Goal: Check status: Check status

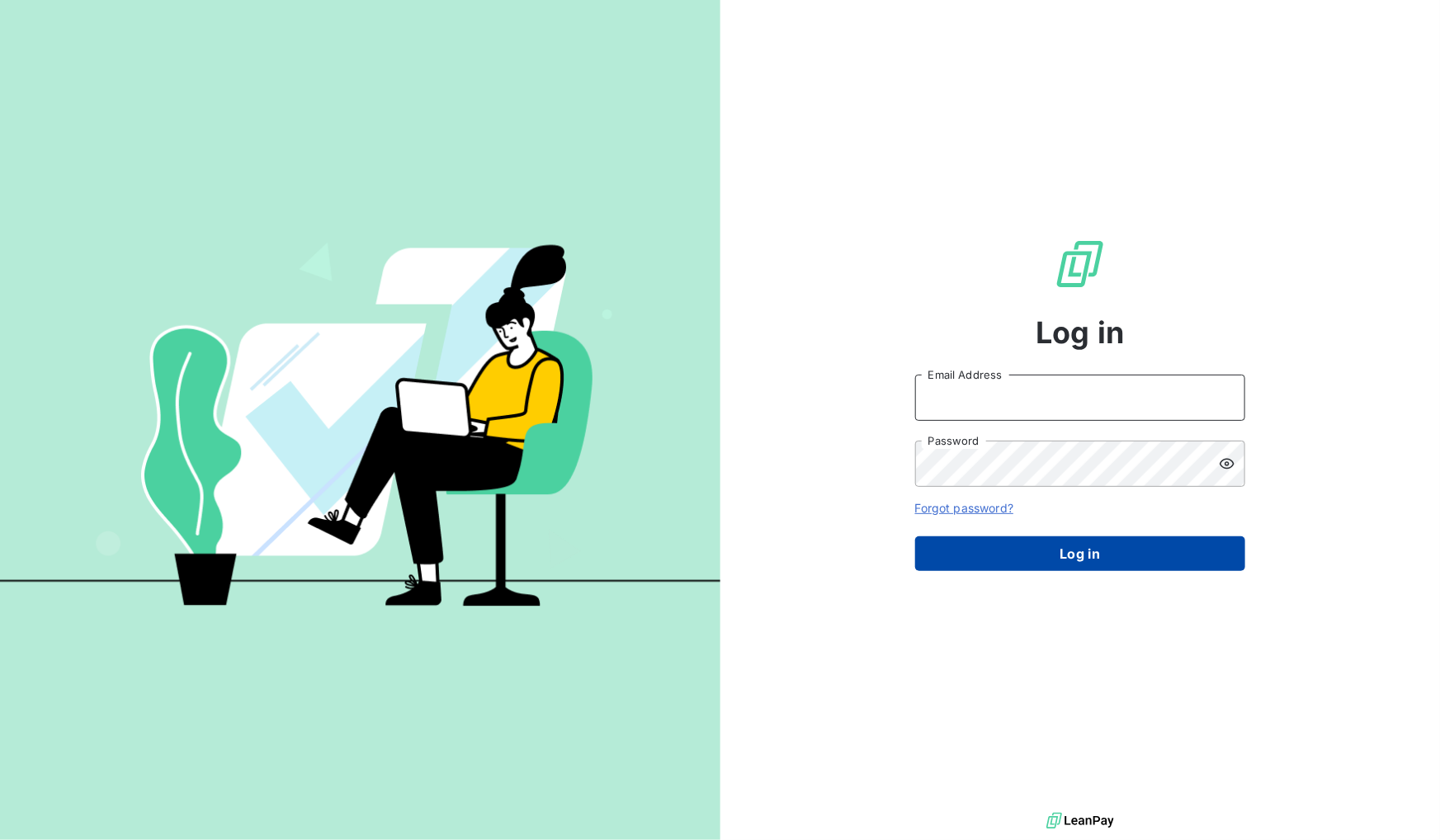
type input "[EMAIL_ADDRESS][DOMAIN_NAME]"
click at [1081, 561] on button "Log in" at bounding box center [1080, 554] width 330 height 35
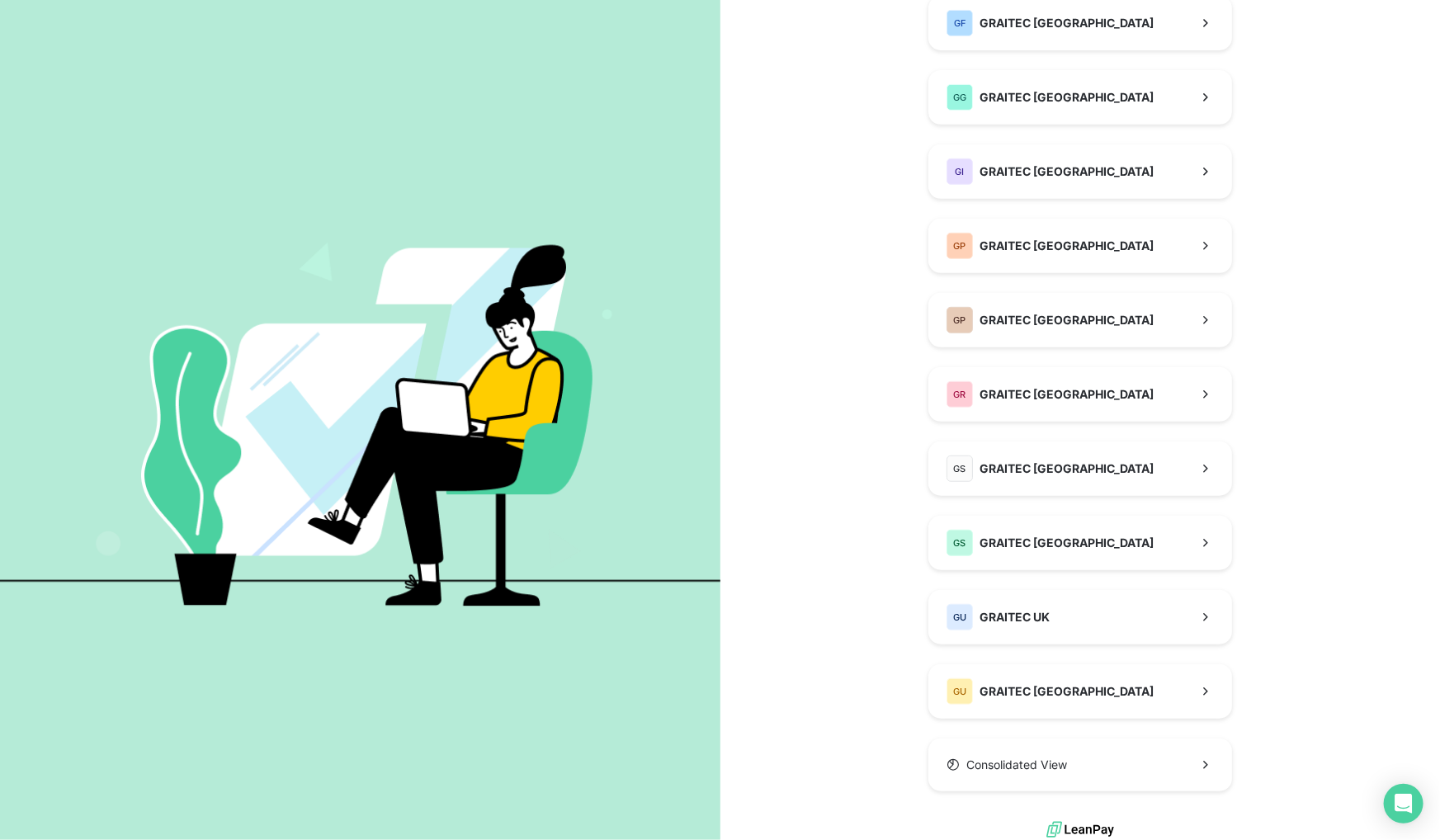
scroll to position [310, 0]
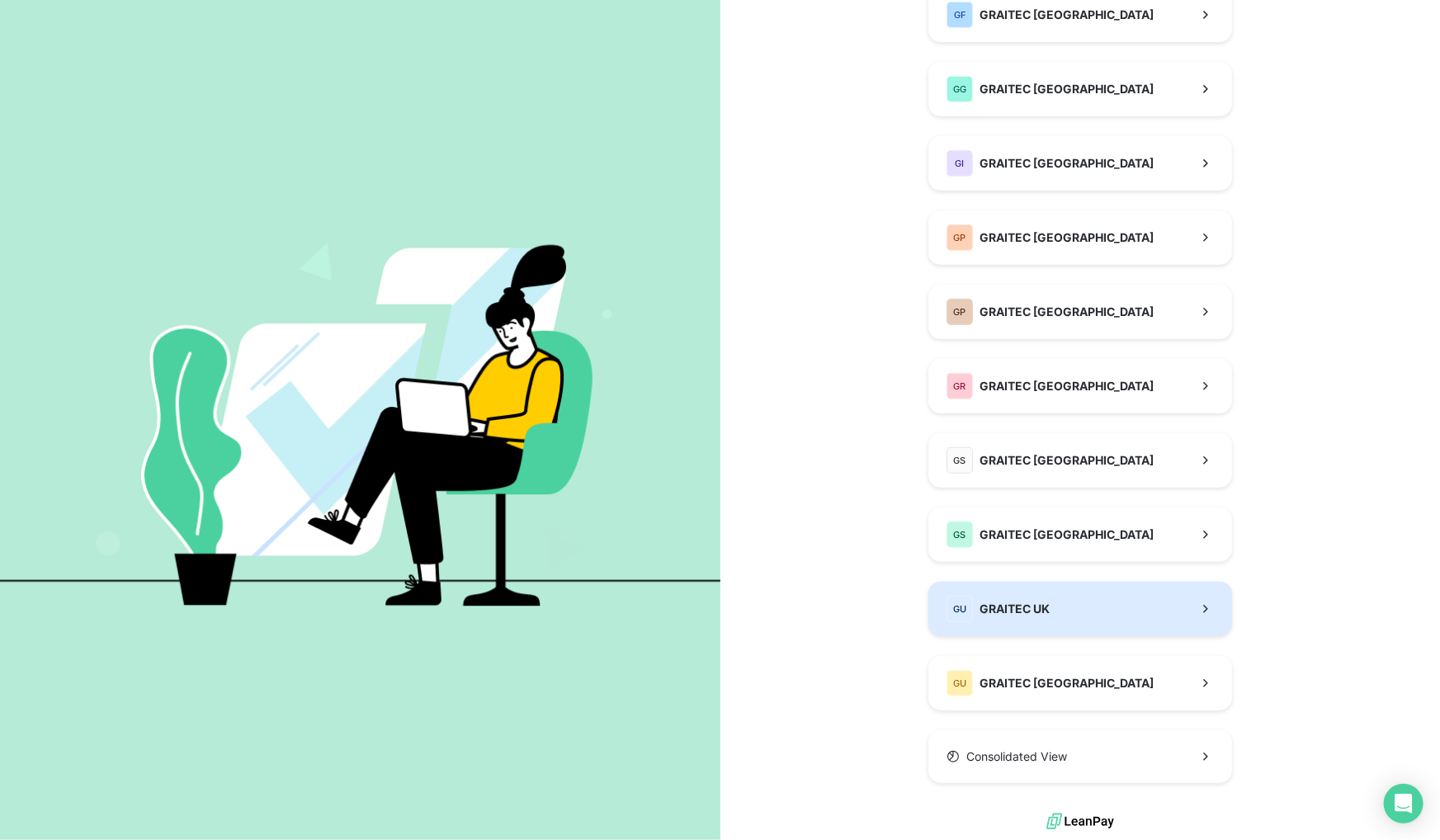
click at [1017, 614] on span "GRAITEC UK" at bounding box center [1015, 609] width 70 height 16
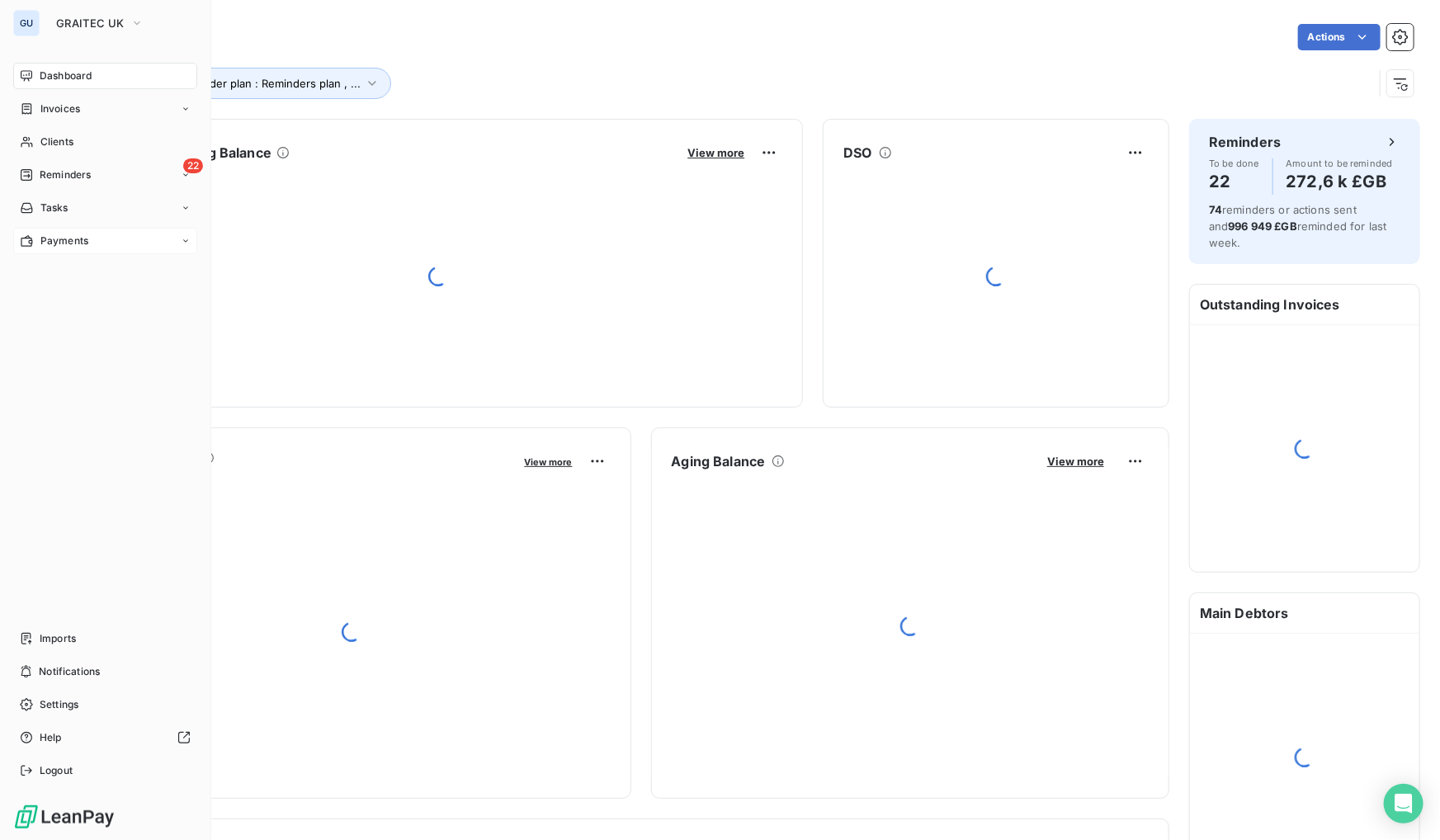
click at [83, 237] on span "Payments" at bounding box center [65, 240] width 48 height 14
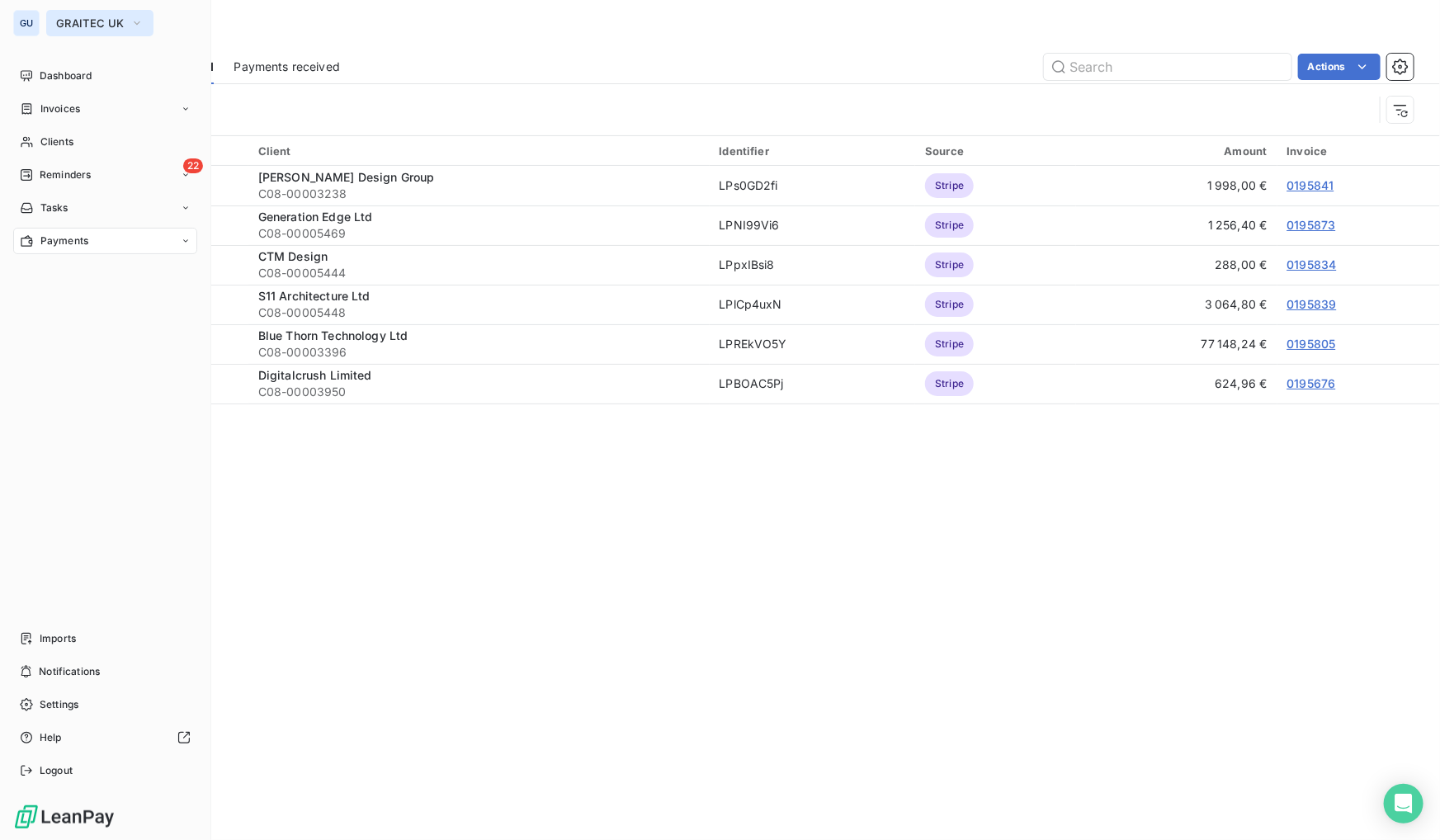
click at [80, 18] on span "GRAITEC UK" at bounding box center [90, 23] width 68 height 14
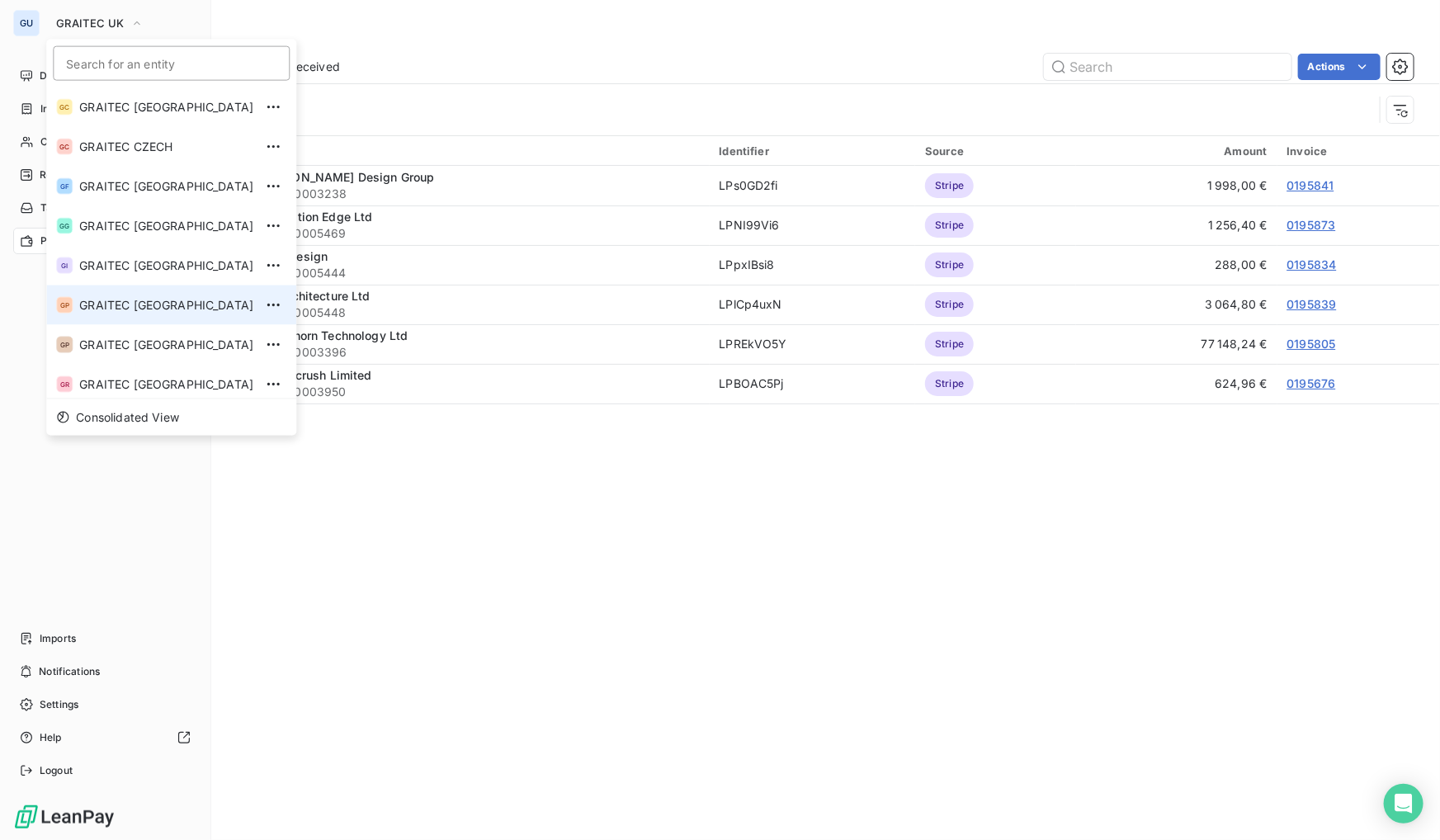
scroll to position [149, 0]
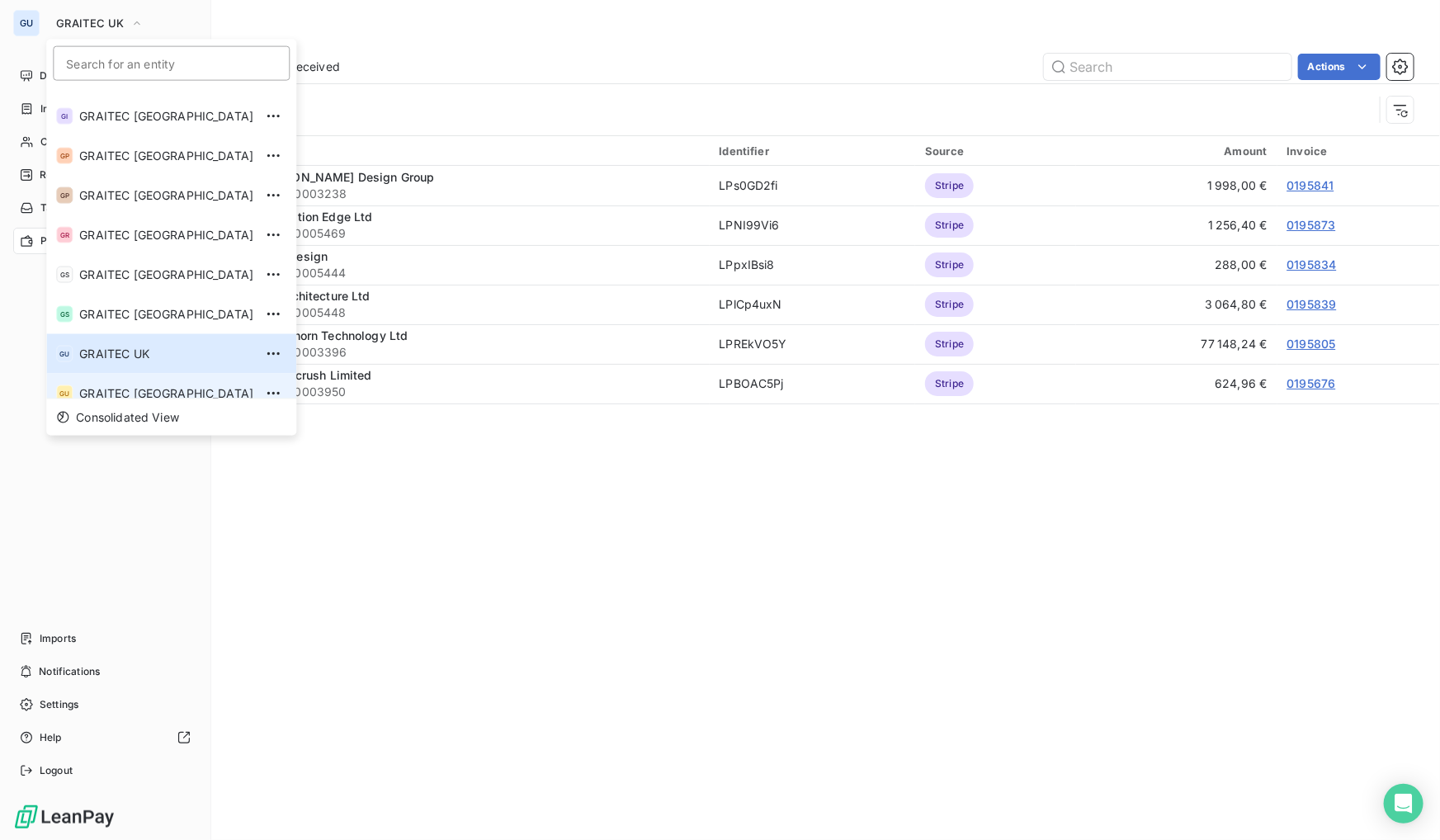
click at [117, 377] on li "GU GRAITEC [GEOGRAPHIC_DATA]" at bounding box center [171, 393] width 250 height 40
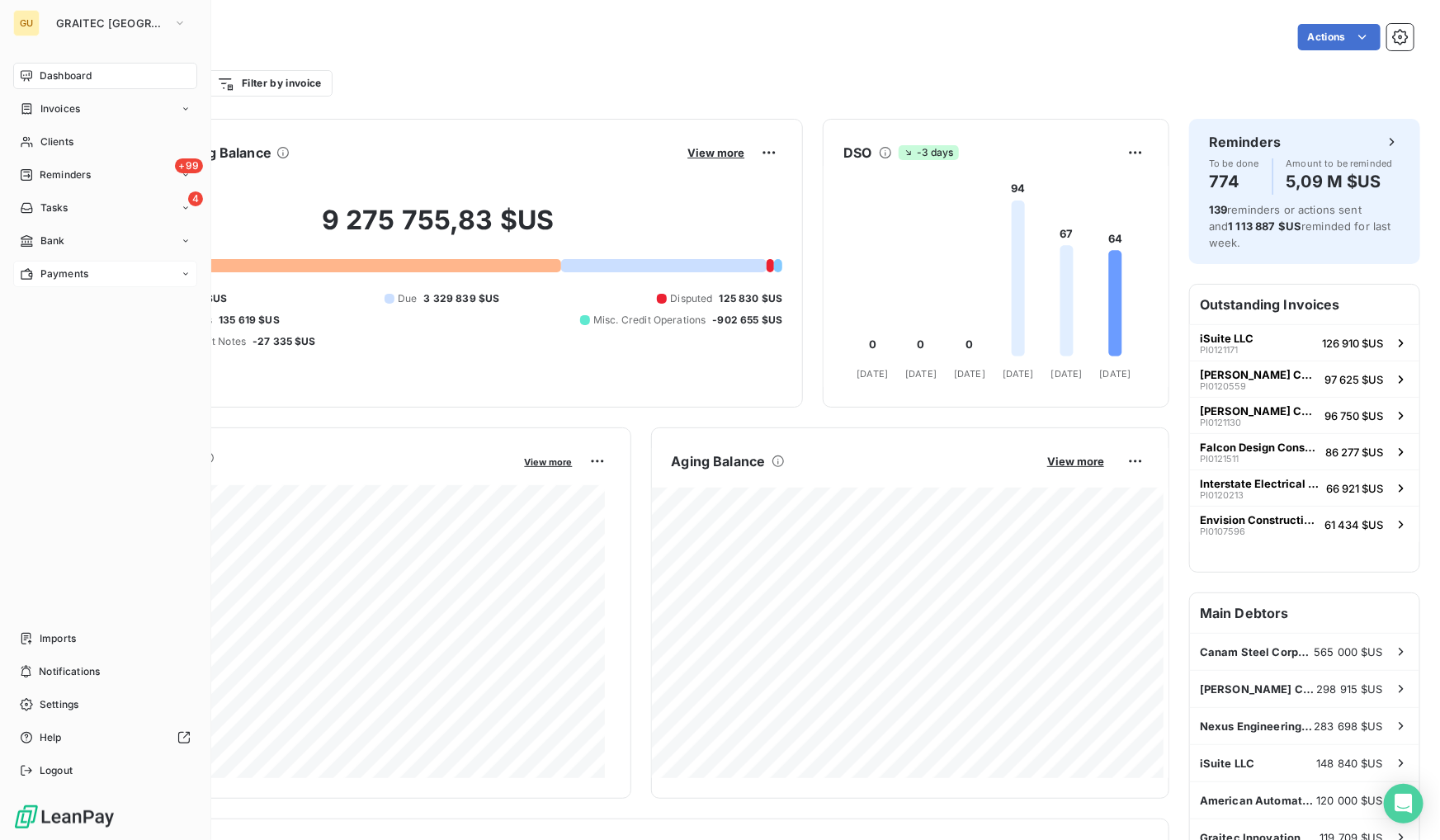
click at [77, 272] on span "Payments" at bounding box center [65, 273] width 48 height 14
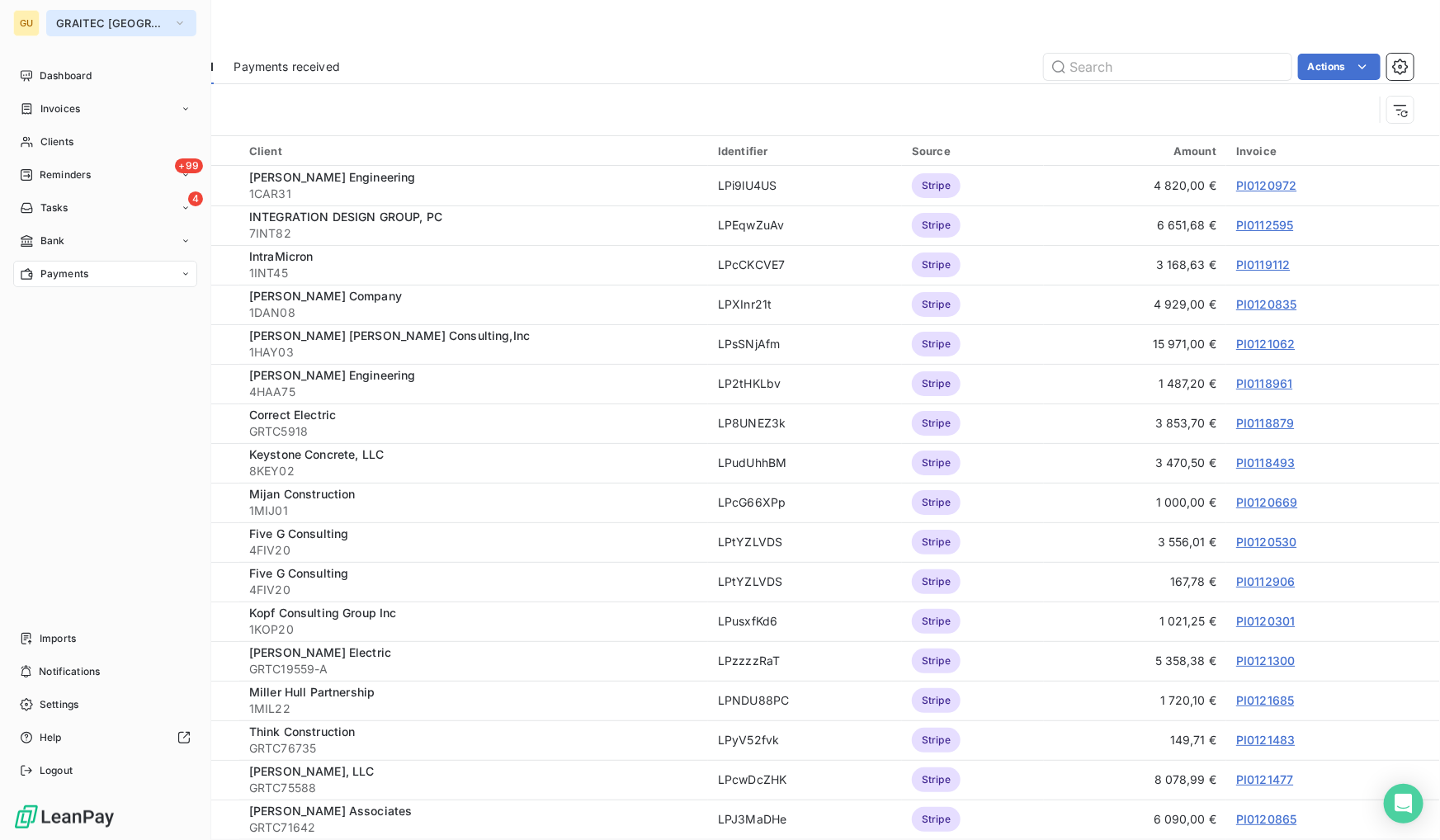
click at [101, 26] on span "GRAITEC [GEOGRAPHIC_DATA]" at bounding box center [111, 23] width 111 height 14
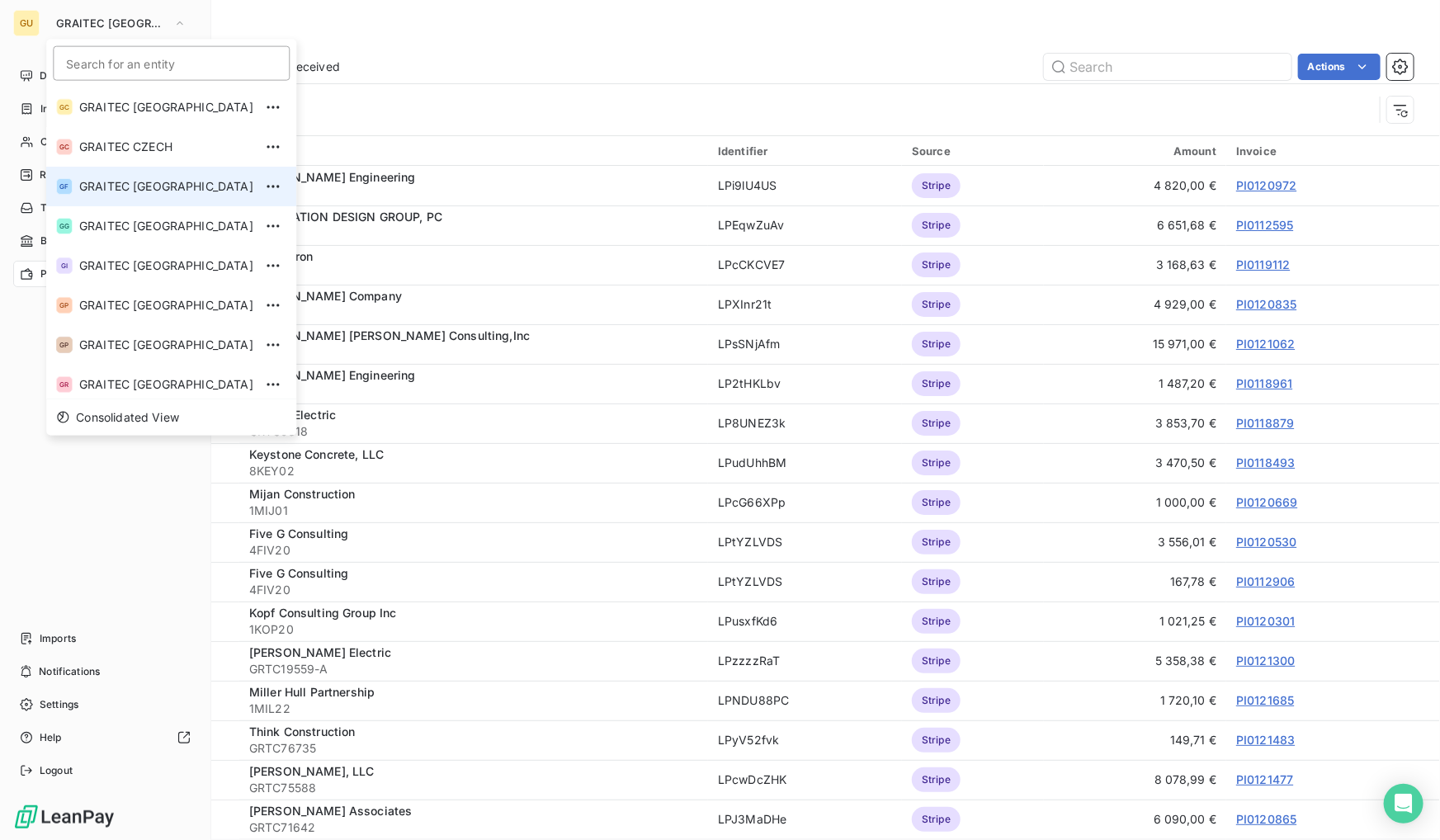
click at [122, 181] on span "GRAITEC [GEOGRAPHIC_DATA]" at bounding box center [166, 186] width 175 height 16
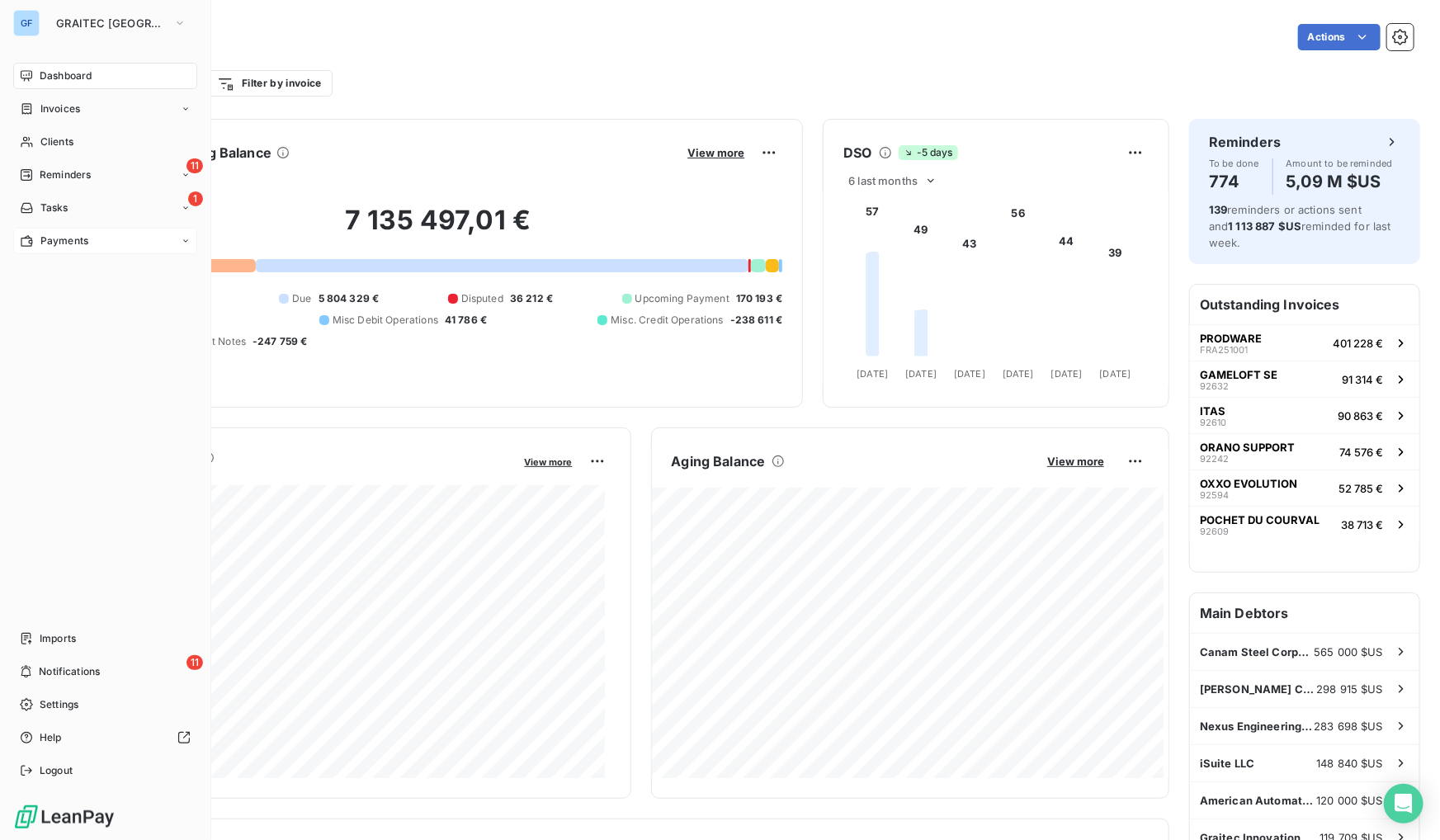
click at [58, 239] on span "Payments" at bounding box center [65, 240] width 48 height 14
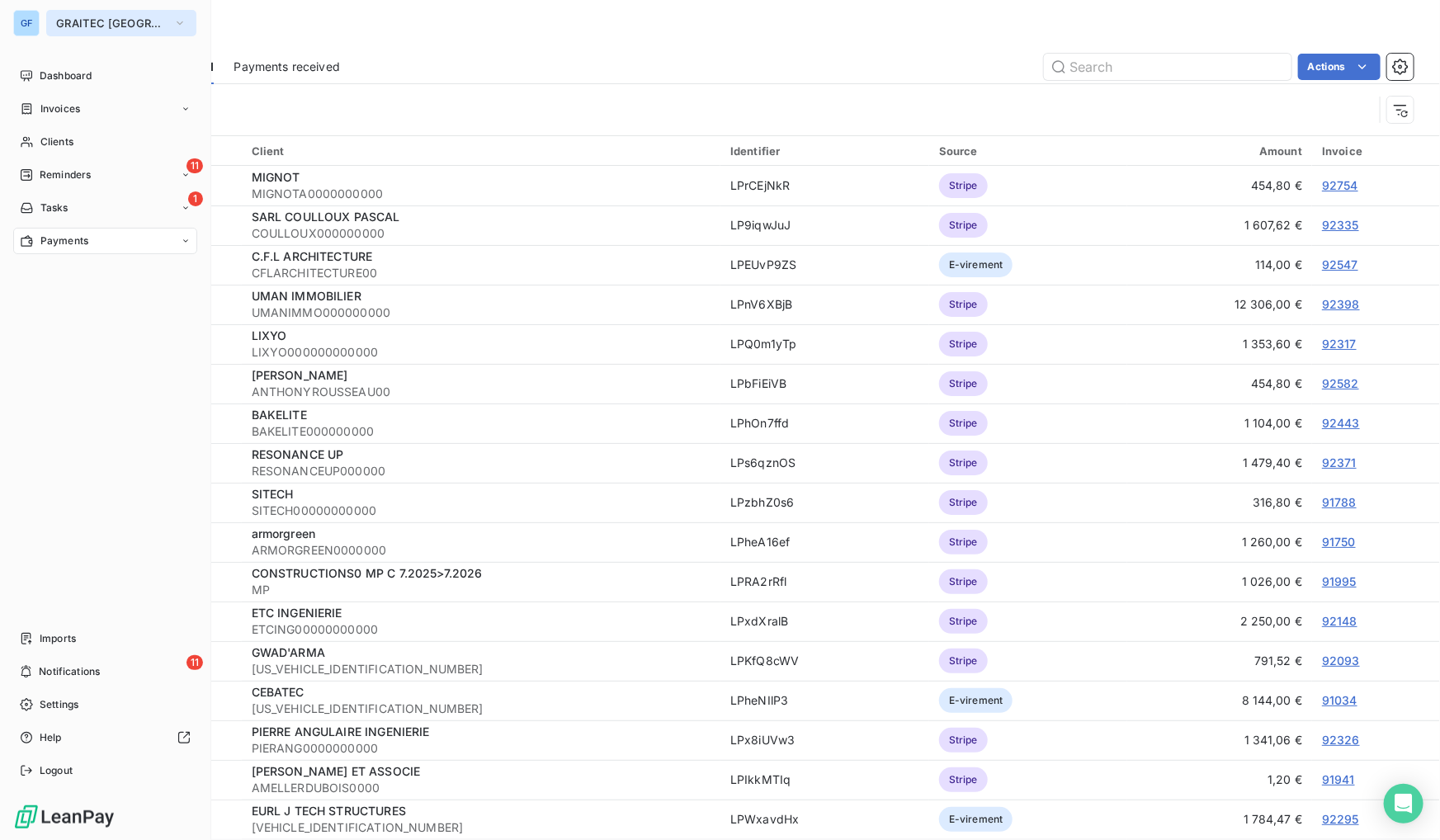
click at [68, 26] on span "GRAITEC [GEOGRAPHIC_DATA]" at bounding box center [111, 23] width 111 height 14
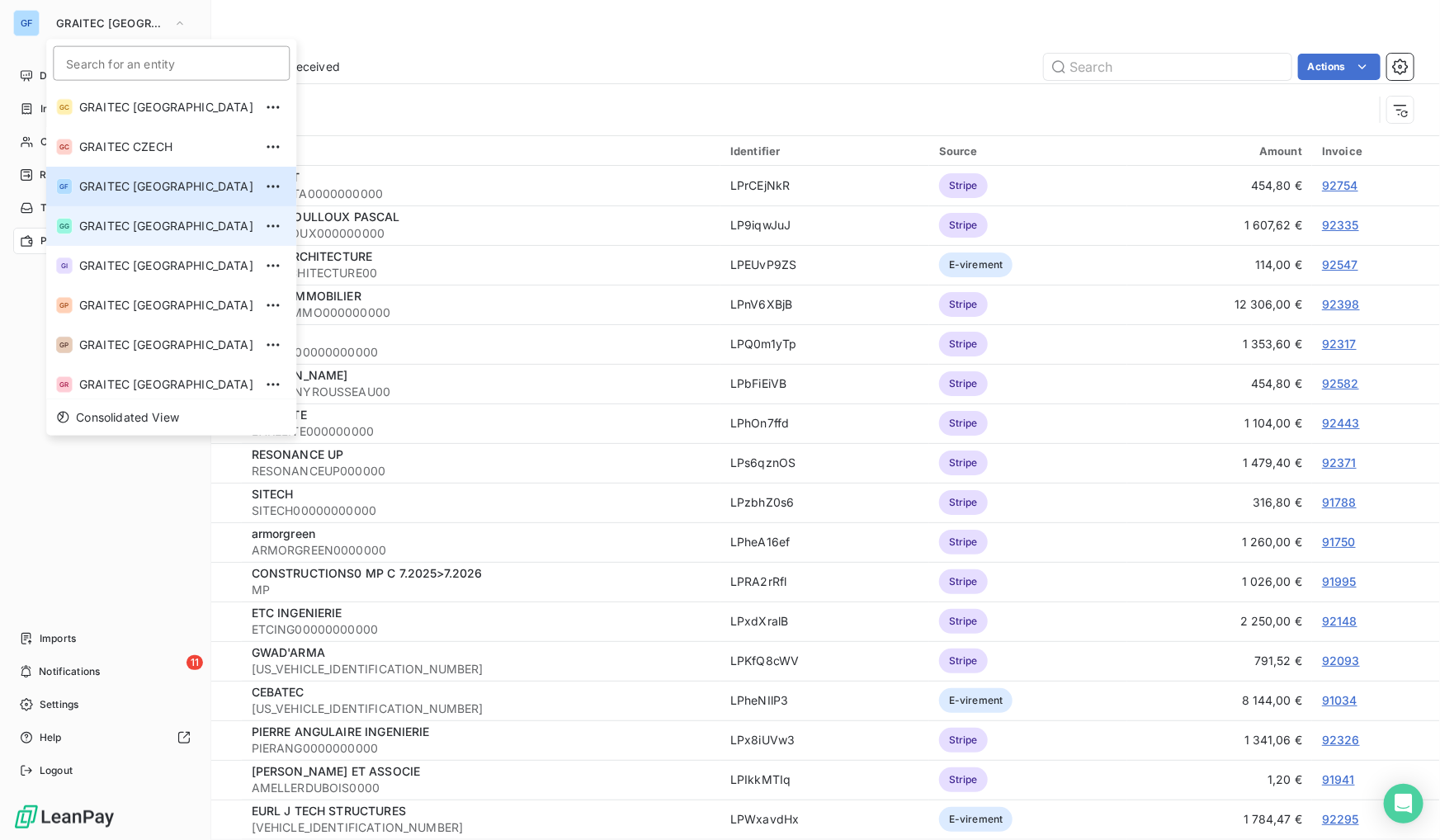
click at [122, 225] on span "GRAITEC [GEOGRAPHIC_DATA]" at bounding box center [166, 226] width 175 height 16
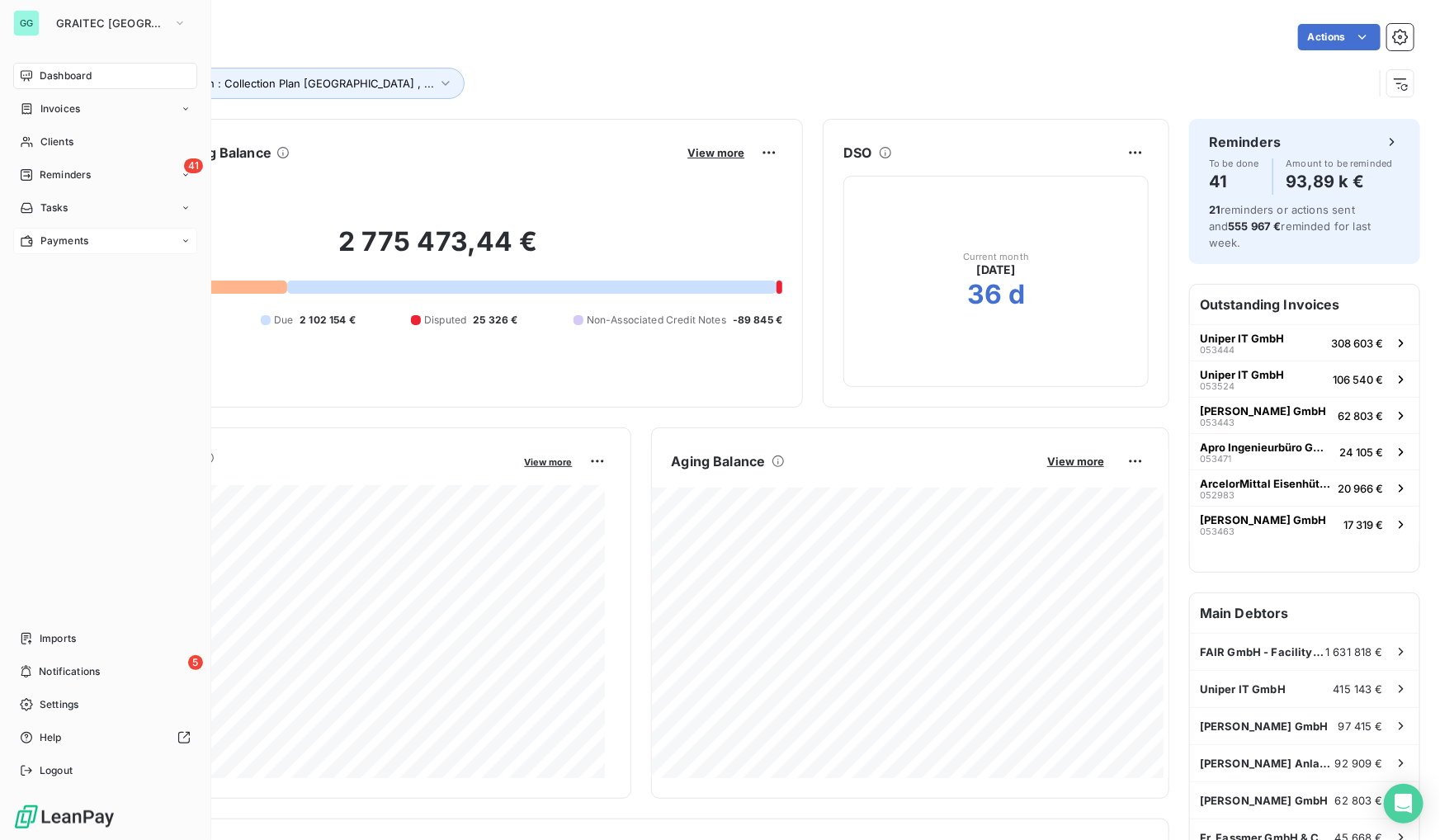
click at [82, 237] on span "Payments" at bounding box center [65, 240] width 48 height 14
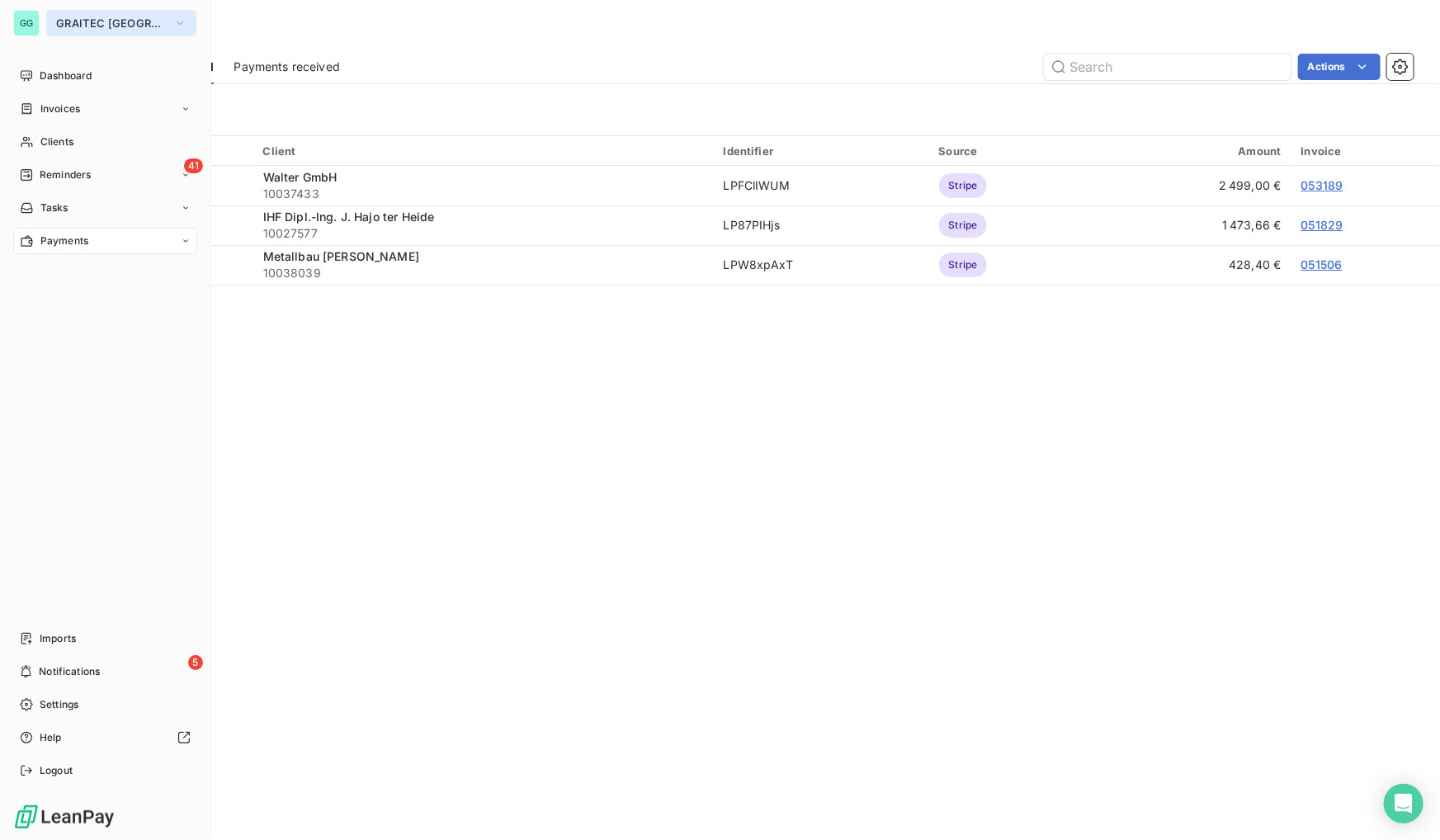
click at [120, 27] on span "GRAITEC [GEOGRAPHIC_DATA]" at bounding box center [111, 23] width 111 height 14
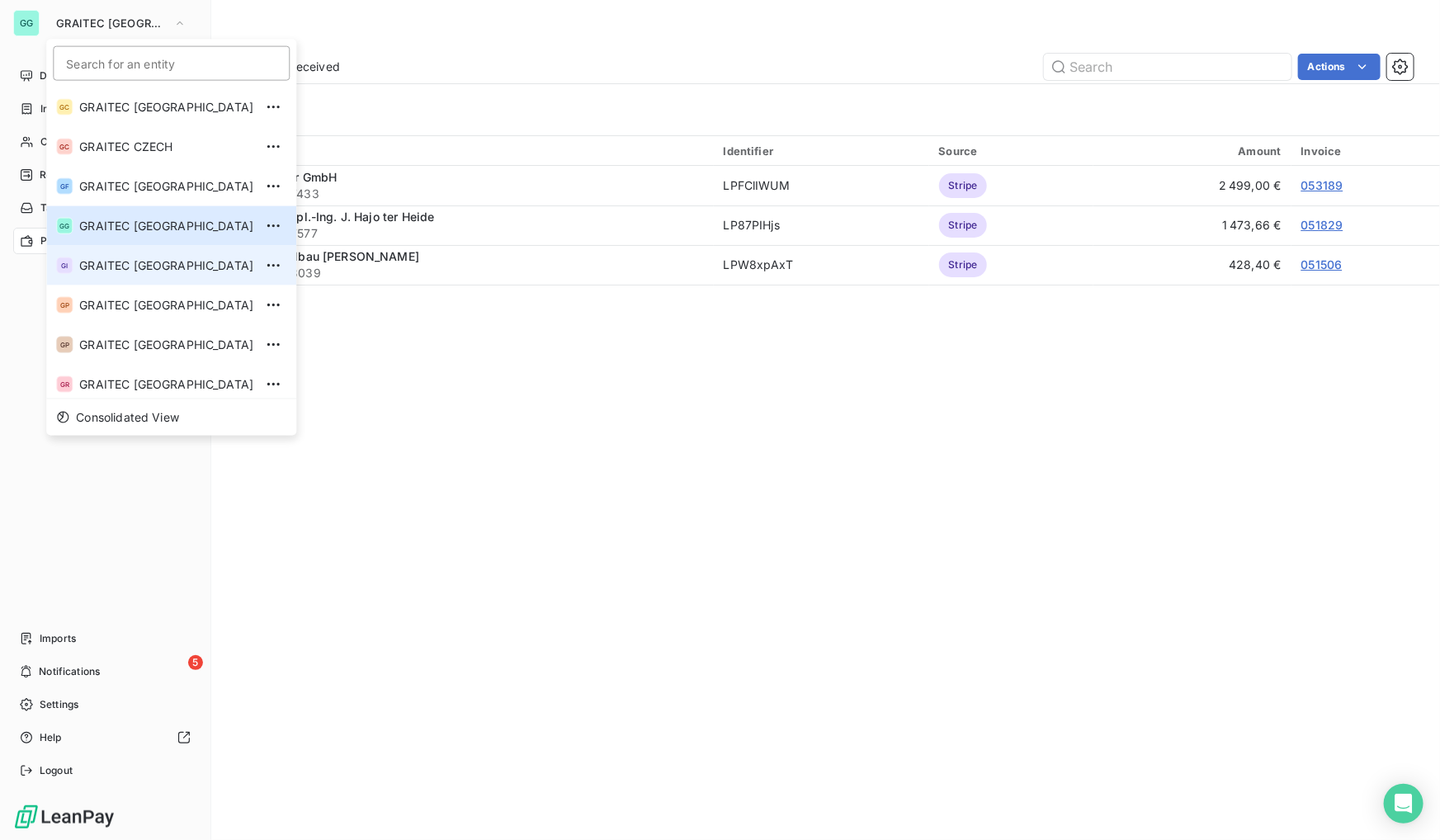
click at [147, 270] on span "GRAITEC [GEOGRAPHIC_DATA]" at bounding box center [166, 265] width 175 height 16
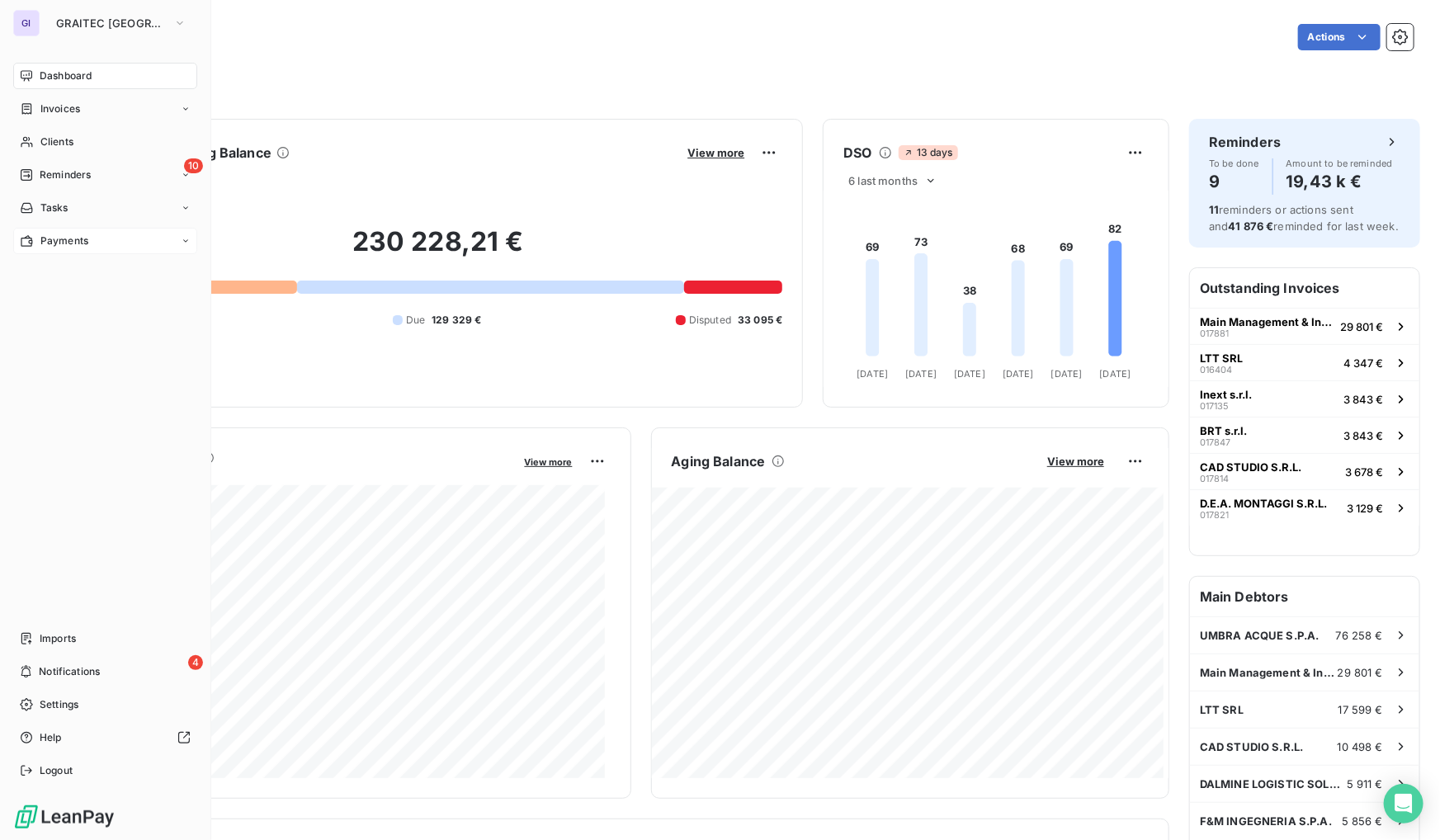
click at [90, 246] on div "Payments" at bounding box center [105, 240] width 184 height 26
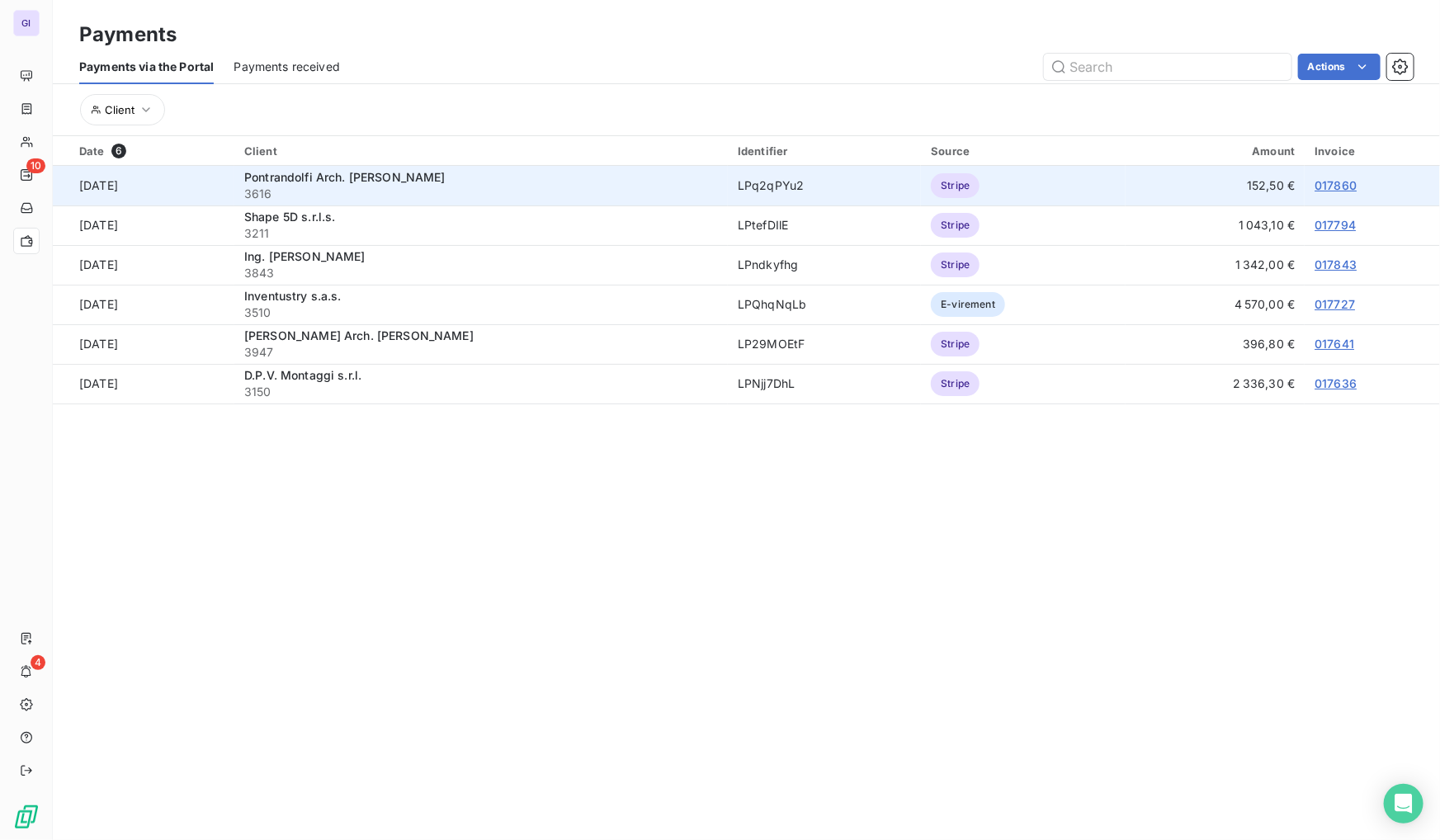
click at [1324, 179] on link "017860" at bounding box center [1336, 185] width 42 height 14
